Goal: Task Accomplishment & Management: Use online tool/utility

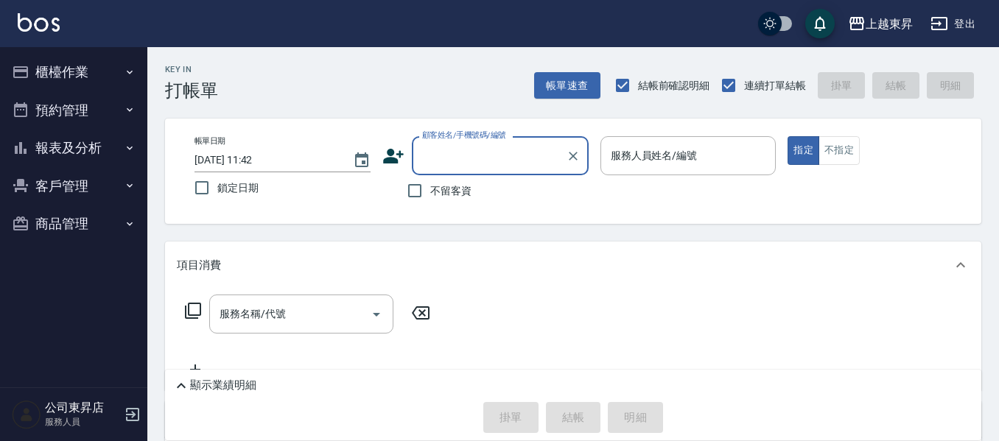
click at [63, 186] on button "客戶管理" at bounding box center [74, 186] width 136 height 38
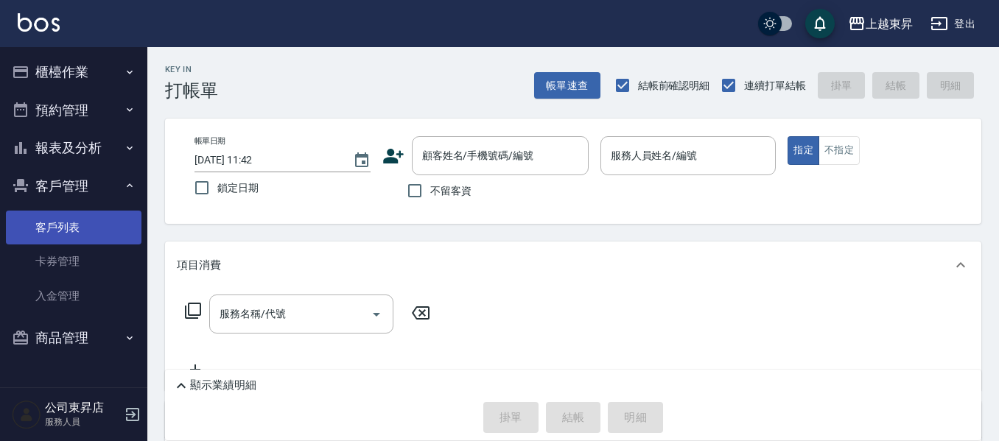
click at [58, 228] on link "客戶列表" at bounding box center [74, 228] width 136 height 34
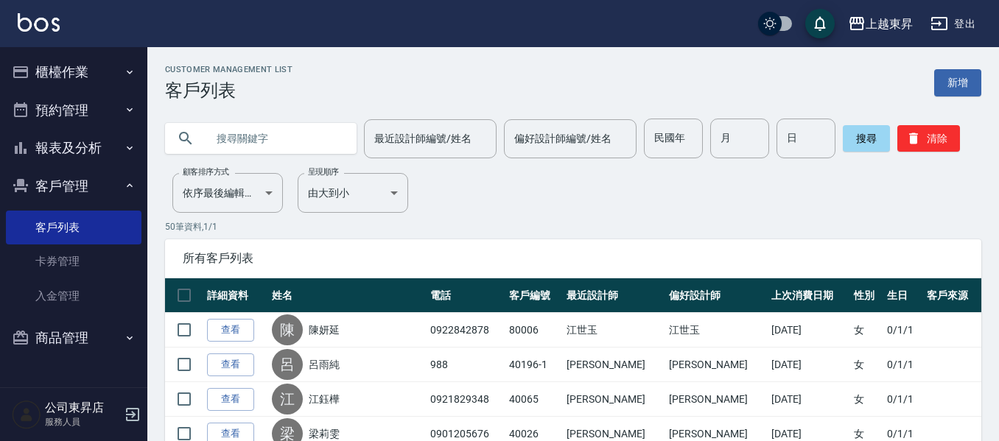
click at [239, 138] on input "text" at bounding box center [275, 139] width 138 height 40
type input "葉"
click at [869, 138] on button "搜尋" at bounding box center [866, 138] width 47 height 27
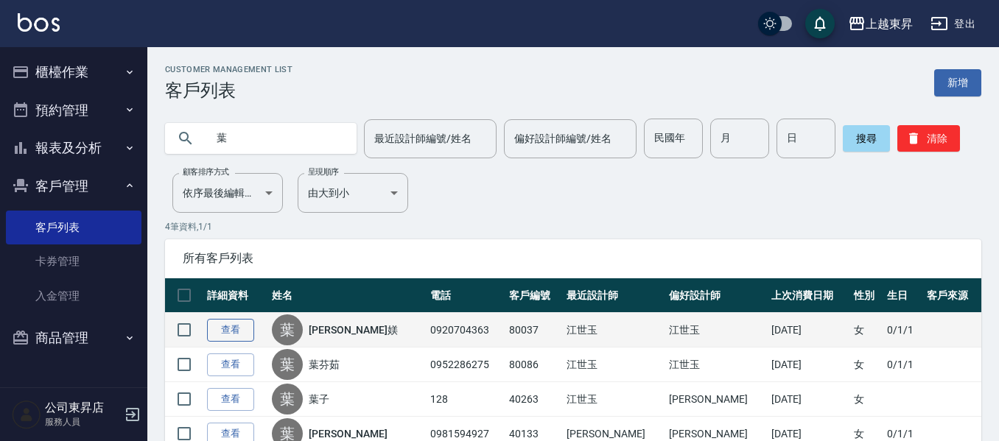
click at [231, 326] on link "查看" at bounding box center [230, 330] width 47 height 23
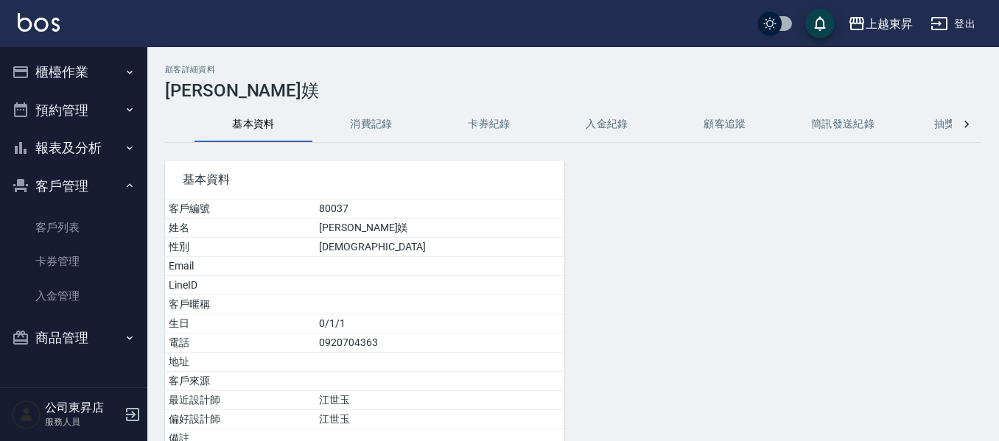
click at [365, 130] on button "消費記錄" at bounding box center [371, 124] width 118 height 35
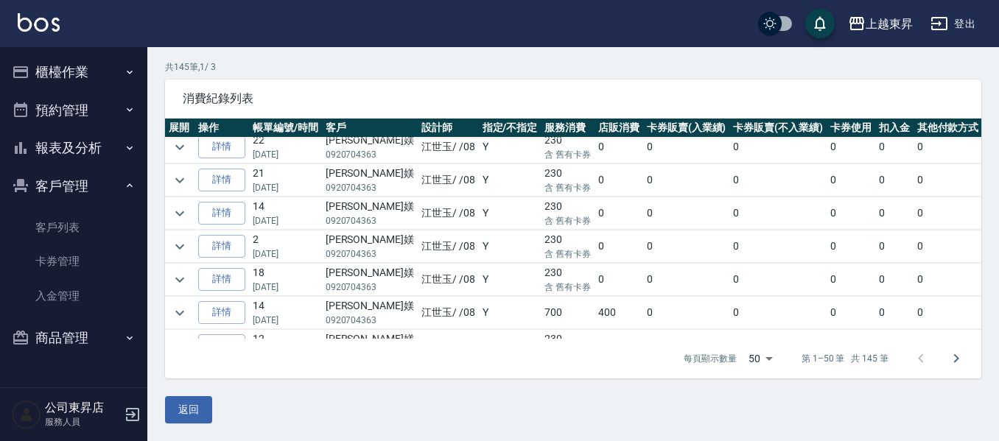
scroll to position [737, 0]
click at [225, 243] on link "詳情" at bounding box center [221, 245] width 47 height 23
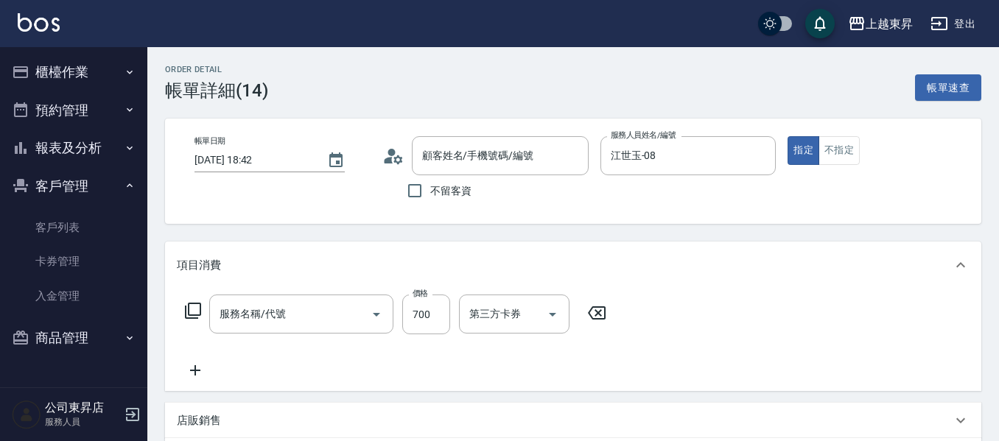
type input "[DATE] 18:42"
type input "江世玉-08"
type input "[PERSON_NAME]媄/0920704363/80037"
type input "滾珠洗髪699(214)"
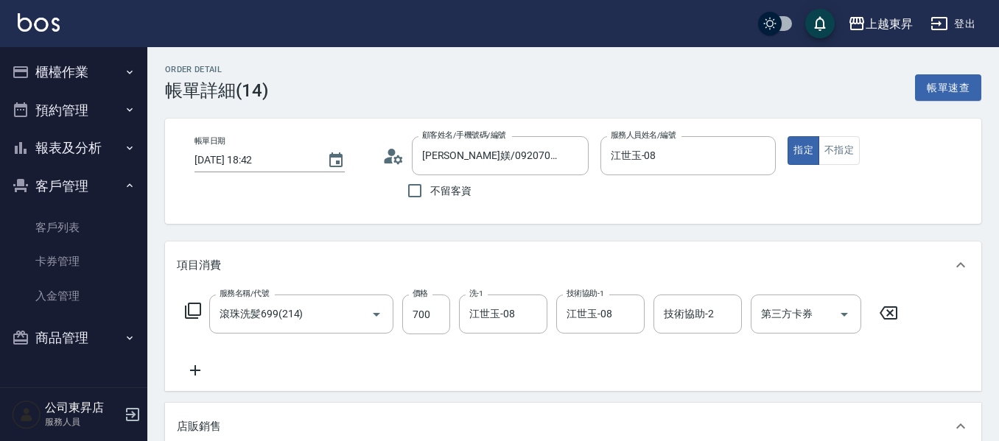
type input "手工香皂3顆盒裝"
click at [940, 88] on button "帳單速查" at bounding box center [948, 87] width 66 height 27
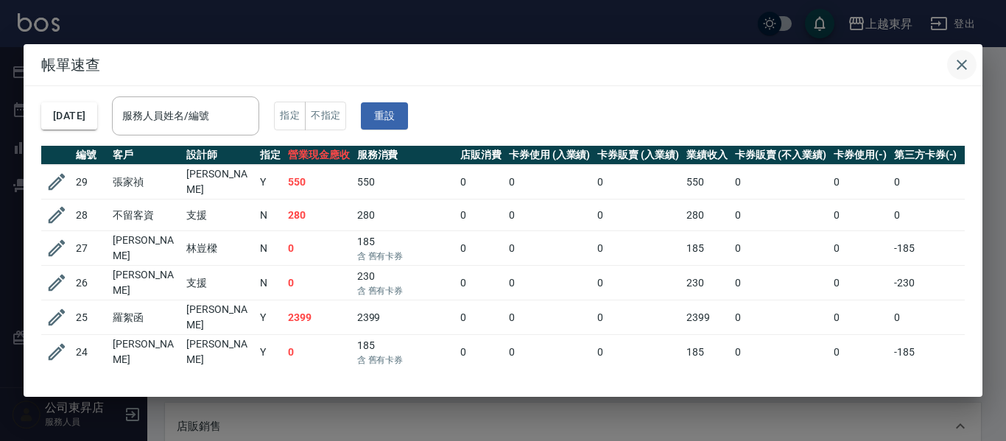
click at [969, 62] on icon "button" at bounding box center [962, 65] width 18 height 18
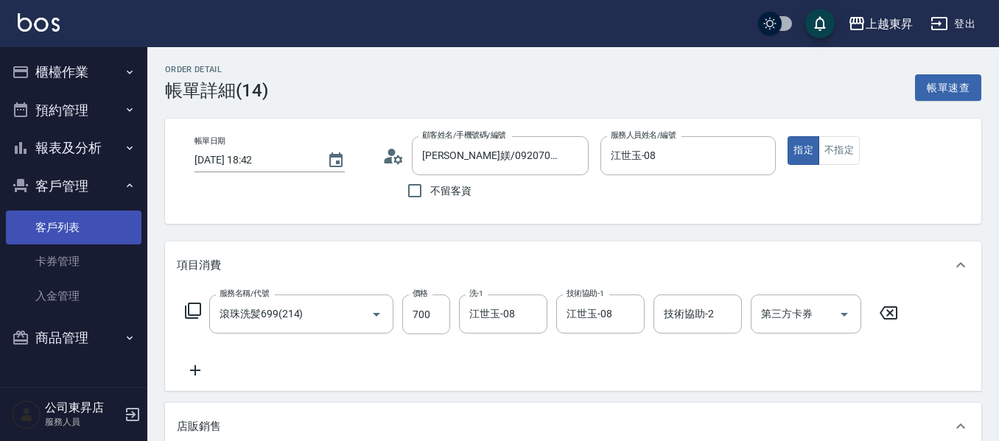
click at [58, 228] on link "客戶列表" at bounding box center [74, 228] width 136 height 34
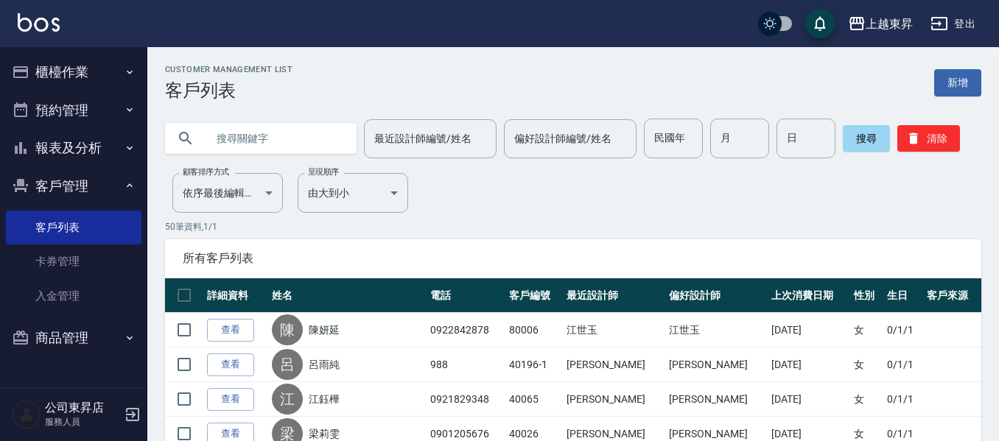
click at [245, 136] on input "text" at bounding box center [275, 139] width 138 height 40
type input "葉"
click at [849, 146] on button "搜尋" at bounding box center [866, 138] width 47 height 27
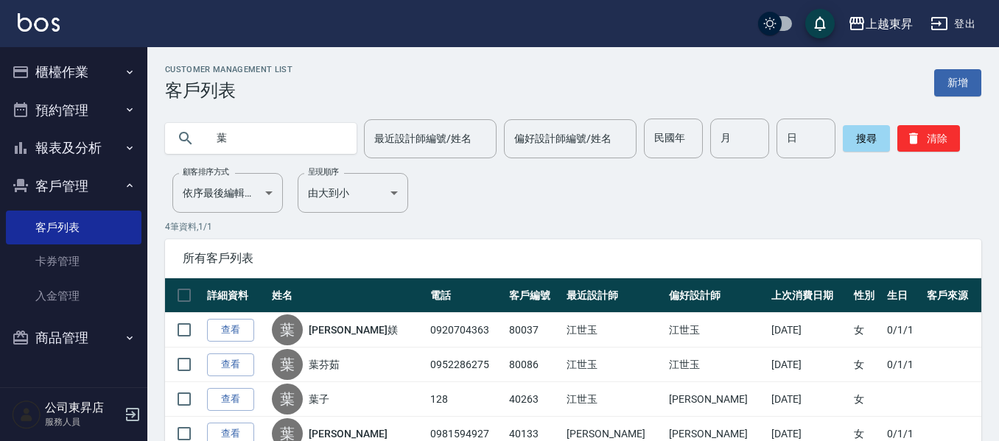
click at [231, 323] on link "查看" at bounding box center [230, 330] width 47 height 23
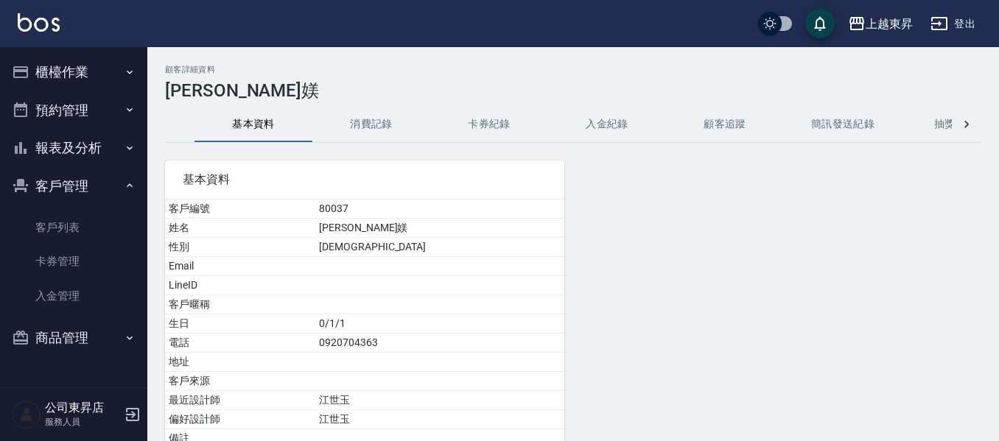
click at [373, 130] on button "消費記錄" at bounding box center [371, 124] width 118 height 35
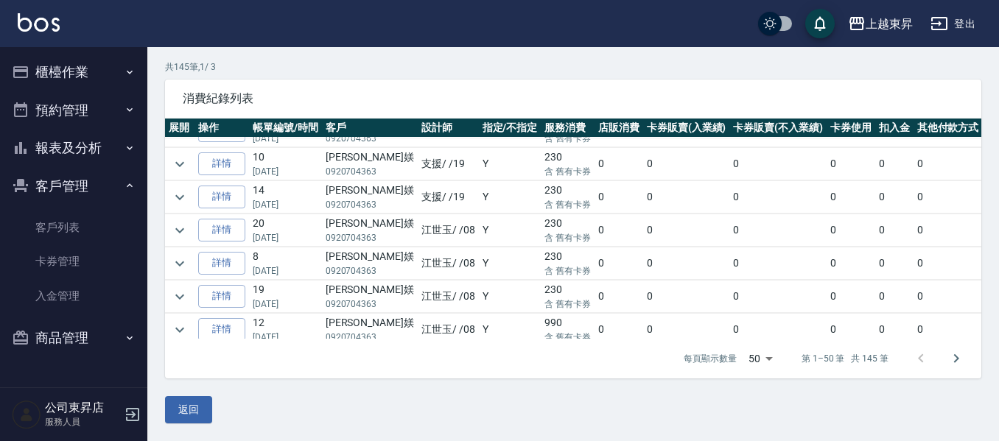
scroll to position [952, 0]
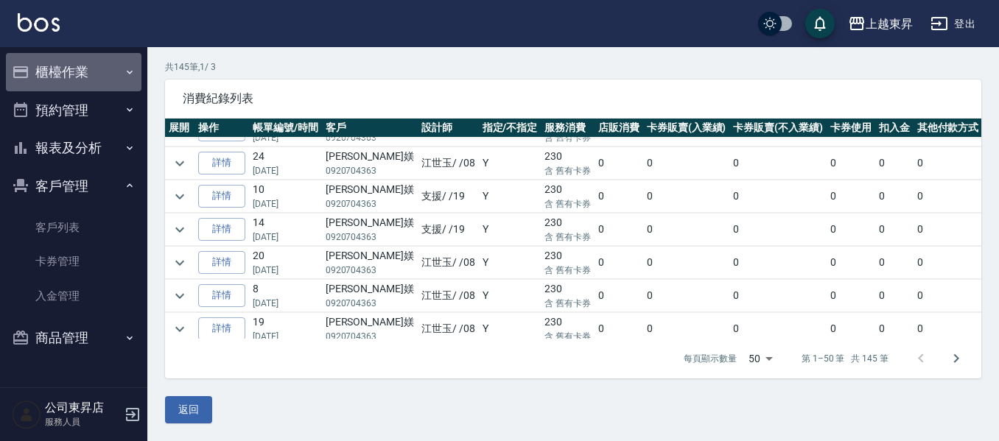
click at [49, 78] on button "櫃檯作業" at bounding box center [74, 72] width 136 height 38
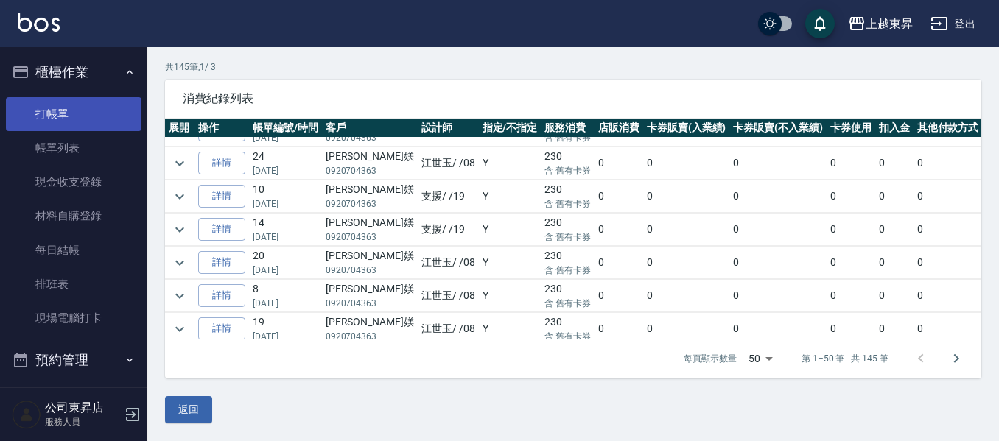
click at [55, 112] on link "打帳單" at bounding box center [74, 114] width 136 height 34
